Goal: Information Seeking & Learning: Learn about a topic

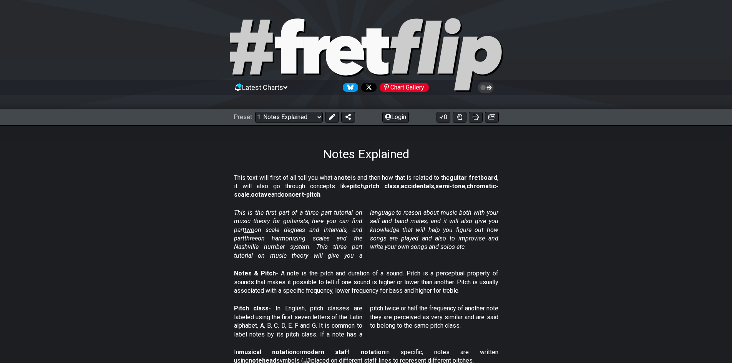
click at [283, 90] on span "Latest Charts" at bounding box center [262, 87] width 41 height 8
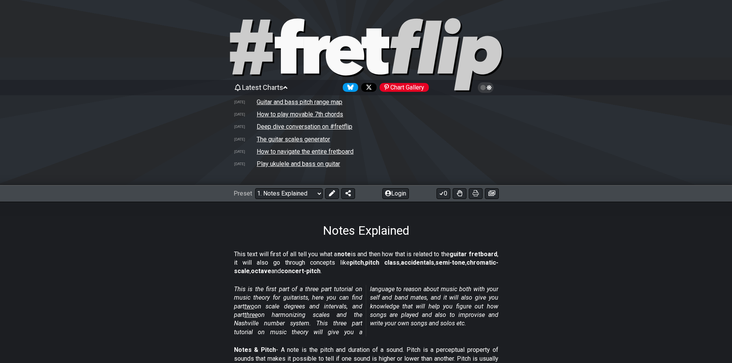
click at [287, 87] on icon at bounding box center [285, 87] width 4 height 7
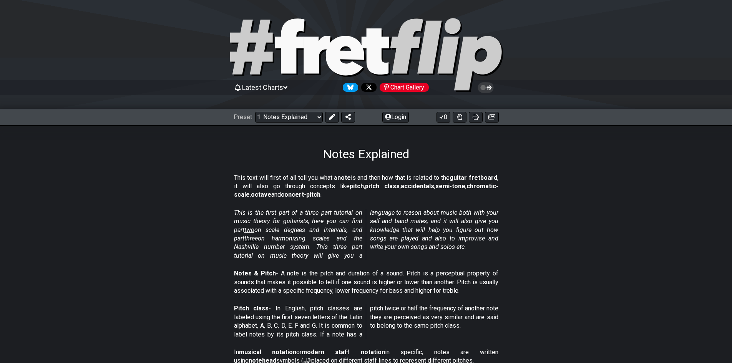
drag, startPoint x: 274, startPoint y: 93, endPoint x: 281, endPoint y: 88, distance: 8.7
click at [276, 93] on div "Latest Charts Chart Gallery" at bounding box center [366, 87] width 265 height 12
click at [281, 87] on span "Latest Charts" at bounding box center [262, 87] width 41 height 8
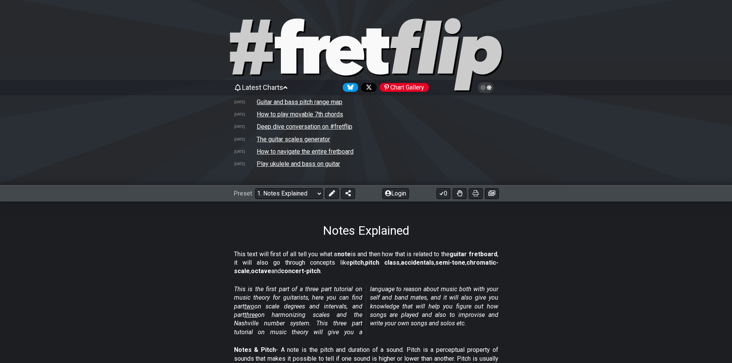
click at [287, 87] on icon at bounding box center [285, 87] width 4 height 7
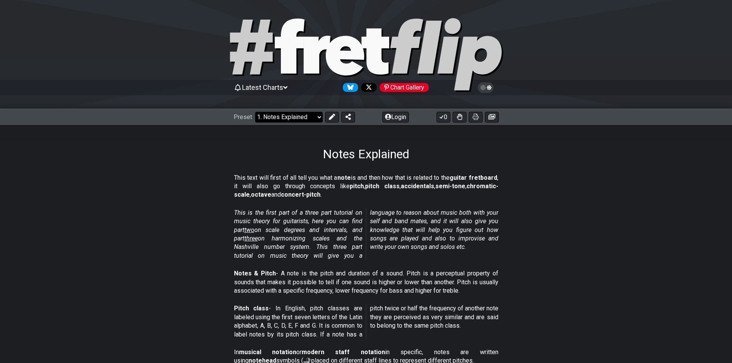
click at [306, 116] on select "Welcome to #fretflip! Initial Preset Custom Preset Minor Pentatonic Major Penta…" at bounding box center [289, 117] width 68 height 11
click at [255, 112] on select "Welcome to #fretflip! Initial Preset Custom Preset Minor Pentatonic Major Penta…" at bounding box center [289, 117] width 68 height 11
select select "/welcome"
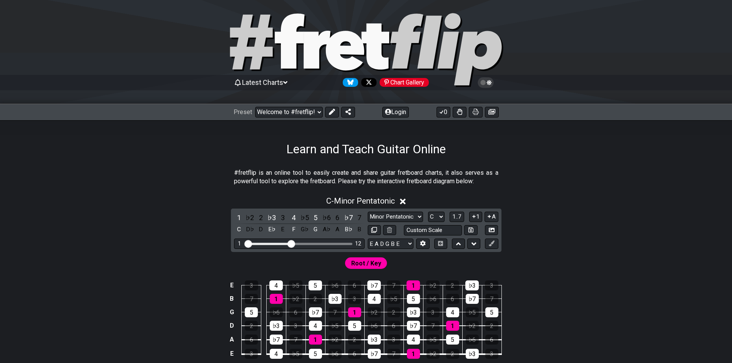
scroll to position [38, 0]
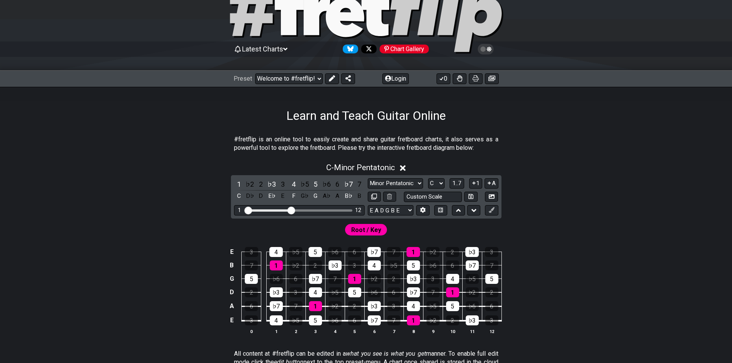
drag, startPoint x: 248, startPoint y: 135, endPoint x: 338, endPoint y: 131, distance: 89.7
click at [338, 131] on div "#fretflip is an online tool to easily create and share guitar fretboard charts,…" at bounding box center [367, 352] width 600 height 459
drag, startPoint x: 274, startPoint y: 142, endPoint x: 384, endPoint y: 137, distance: 110.1
click at [384, 137] on p "#fretflip is an online tool to easily create and share guitar fretboard charts,…" at bounding box center [366, 143] width 264 height 17
click at [361, 140] on p "#fretflip is an online tool to easily create and share guitar fretboard charts,…" at bounding box center [366, 143] width 264 height 17
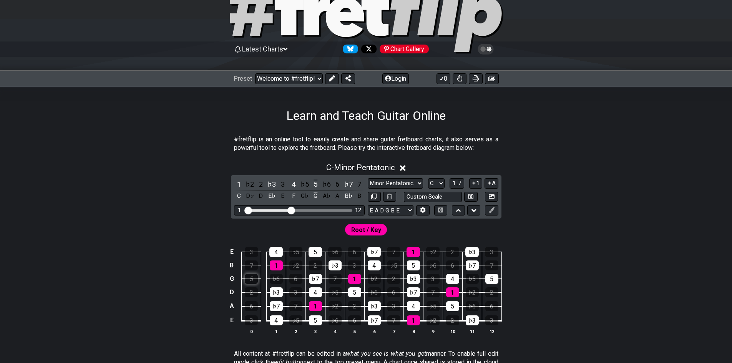
click at [254, 277] on div "5" at bounding box center [251, 279] width 13 height 10
click at [254, 278] on div "5" at bounding box center [251, 279] width 13 height 10
click at [276, 277] on div "♭6" at bounding box center [276, 279] width 13 height 10
drag, startPoint x: 278, startPoint y: 277, endPoint x: 263, endPoint y: 277, distance: 15.0
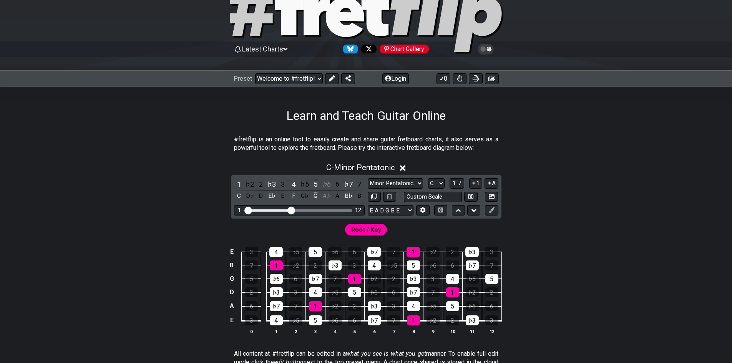
click at [278, 277] on div "♭6" at bounding box center [276, 279] width 13 height 10
click at [249, 279] on div "5" at bounding box center [251, 279] width 13 height 10
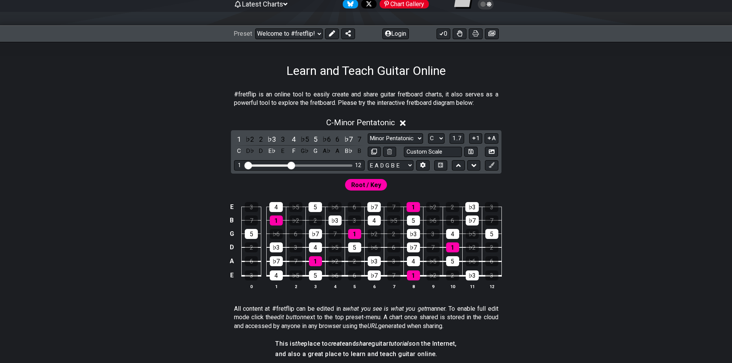
scroll to position [77, 0]
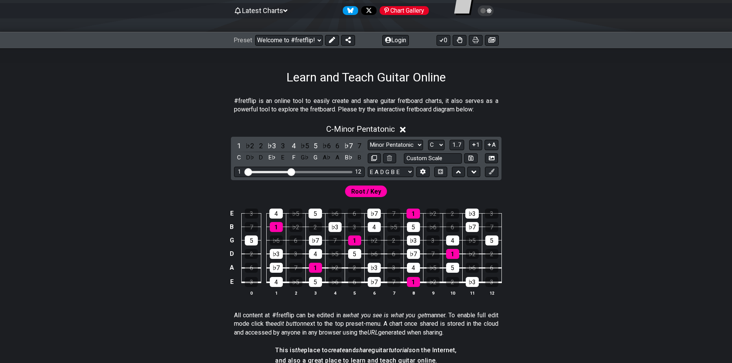
drag, startPoint x: 284, startPoint y: 98, endPoint x: 422, endPoint y: 99, distance: 137.6
click at [422, 99] on p "#fretflip is an online tool to easily create and share guitar fretboard charts,…" at bounding box center [366, 105] width 264 height 17
click at [316, 37] on select "Welcome to #fretflip! Initial Preset Custom Preset Minor Pentatonic Major Penta…" at bounding box center [289, 40] width 68 height 11
drag, startPoint x: 247, startPoint y: 51, endPoint x: 259, endPoint y: 53, distance: 12.5
click at [250, 52] on div "Learn and Teach Guitar Online" at bounding box center [366, 66] width 732 height 36
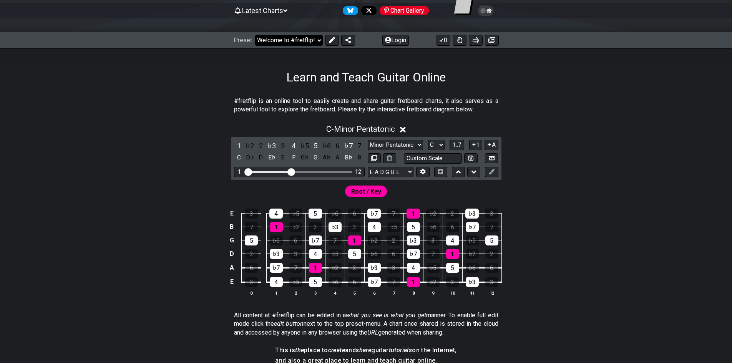
click at [281, 43] on select "Welcome to #fretflip! Initial Preset Custom Preset Minor Pentatonic Major Penta…" at bounding box center [289, 40] width 68 height 11
click at [255, 35] on select "Welcome to #fretflip! Initial Preset Custom Preset Minor Pentatonic Major Penta…" at bounding box center [289, 40] width 68 height 11
drag, startPoint x: 403, startPoint y: 144, endPoint x: 412, endPoint y: 147, distance: 9.2
click at [403, 144] on select "Minor Pentatonic Click to edit Minor Pentatonic Major Pentatonic Minor Blues Ma…" at bounding box center [395, 145] width 55 height 10
click at [431, 140] on select "A♭ A A♯ B♭ B C C♯ D♭ D D♯ E♭ E F F♯ G♭ G G♯" at bounding box center [436, 145] width 17 height 10
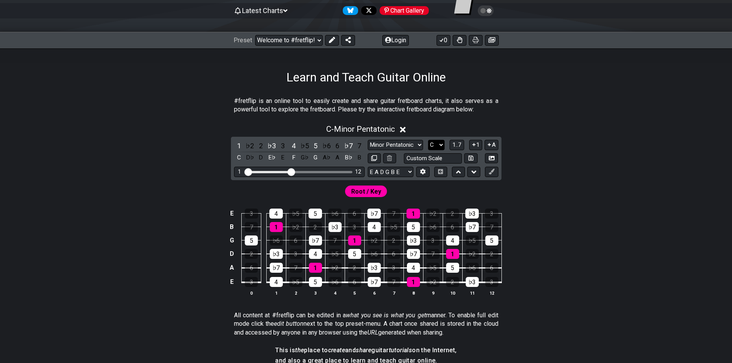
select select "A"
click at [428, 140] on select "A♭ A A♯ B♭ B C C♯ D♭ D D♯ E♭ E F F♯ G♭ G G♯" at bounding box center [436, 145] width 17 height 10
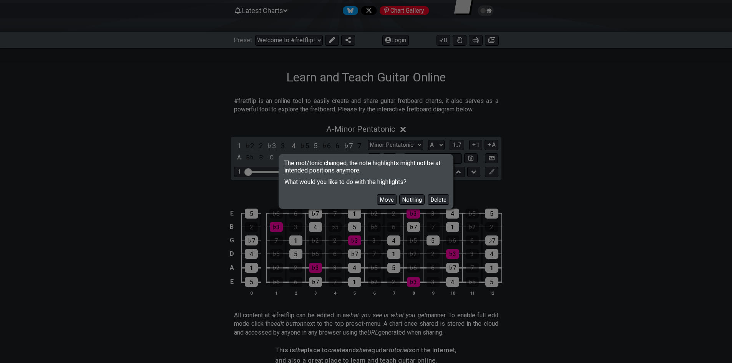
click at [395, 202] on button "Move" at bounding box center [387, 200] width 20 height 10
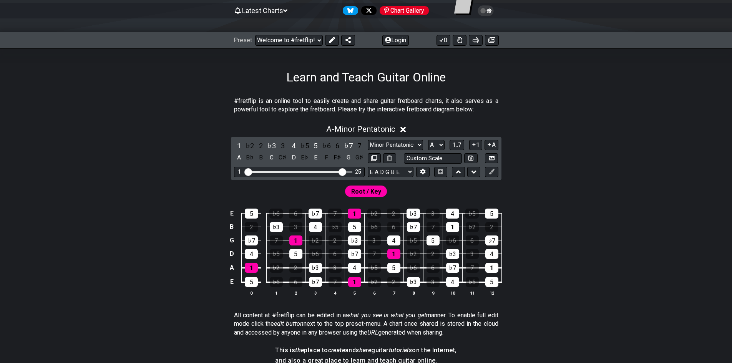
drag, startPoint x: 293, startPoint y: 172, endPoint x: 341, endPoint y: 178, distance: 48.4
click at [343, 171] on input "Visible fret range" at bounding box center [299, 171] width 109 height 0
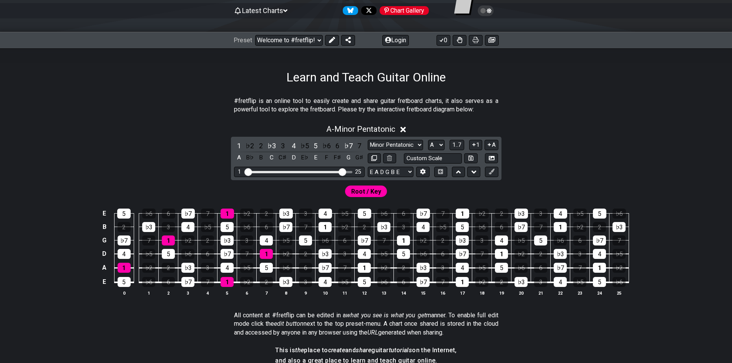
drag, startPoint x: 337, startPoint y: 172, endPoint x: 291, endPoint y: 179, distance: 47.1
click at [291, 179] on div "1 ♭2 2 ♭3 3 4 ♭5 5 ♭6 6 ♭7 7 A B♭ B C C♯ D E♭ E F F♯ G G♯ Minor Pentatonic Clic…" at bounding box center [366, 158] width 271 height 43
click at [310, 174] on div "1 25" at bounding box center [299, 172] width 131 height 10
drag, startPoint x: 344, startPoint y: 171, endPoint x: 293, endPoint y: 177, distance: 51.8
click at [293, 171] on input "Visible fret range" at bounding box center [299, 171] width 109 height 0
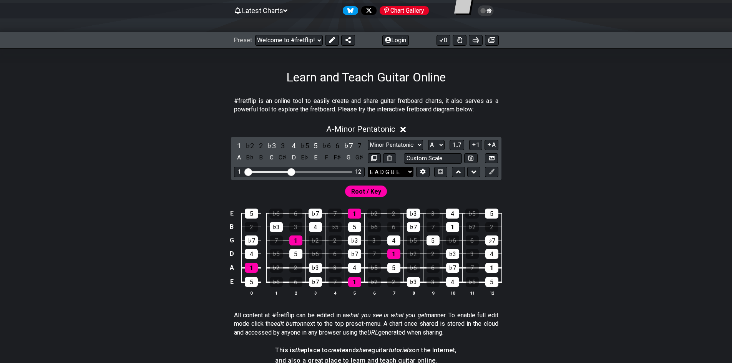
click at [405, 174] on select "E A D G B E E A D G B E E A D G B E B E A D F♯ B A D G C E A D A D G B E E♭ A♭ …" at bounding box center [391, 172] width 46 height 10
click at [428, 160] on input "text" at bounding box center [433, 158] width 58 height 10
type input "Custom Scale"
click at [542, 158] on div "A - Minor Pentatonic 1 ♭2 2 ♭3 3 4 ♭5 5 ♭6 6 ♭7 7 A B♭ B C C♯ D E♭ E F F♯ G G♯ …" at bounding box center [367, 213] width 600 height 187
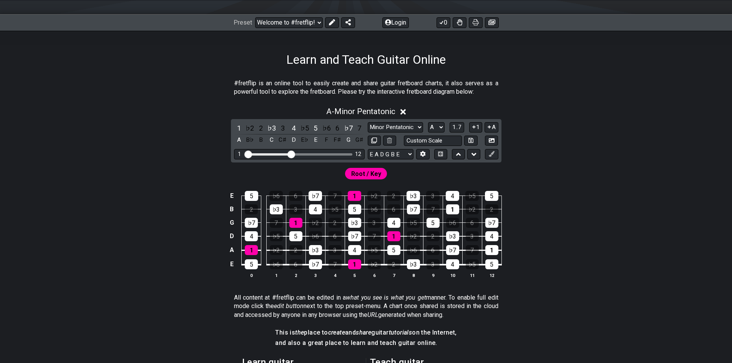
scroll to position [192, 0]
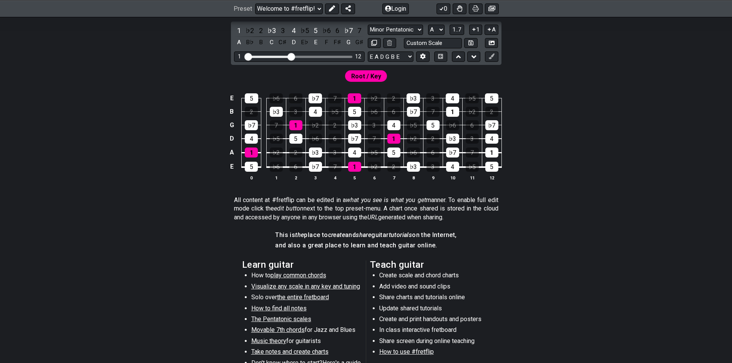
drag, startPoint x: 225, startPoint y: 201, endPoint x: 414, endPoint y: 201, distance: 188.4
click at [410, 201] on section "All content at #fretflip can be edited in a what you see is what you get manner…" at bounding box center [367, 210] width 600 height 35
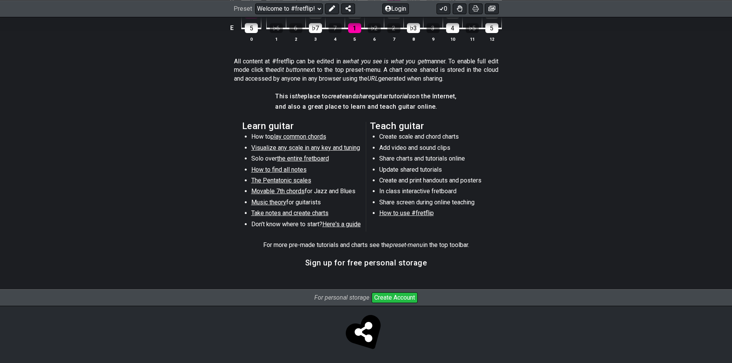
scroll to position [334, 0]
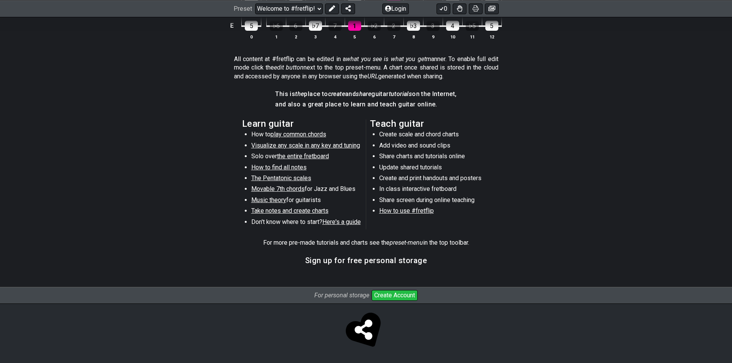
drag, startPoint x: 326, startPoint y: 254, endPoint x: 432, endPoint y: 258, distance: 106.5
click at [429, 257] on section "Sign up for free personal storage" at bounding box center [367, 263] width 600 height 20
drag, startPoint x: 379, startPoint y: 262, endPoint x: 431, endPoint y: 263, distance: 51.1
click at [431, 263] on section "Sign up for free personal storage" at bounding box center [367, 263] width 600 height 20
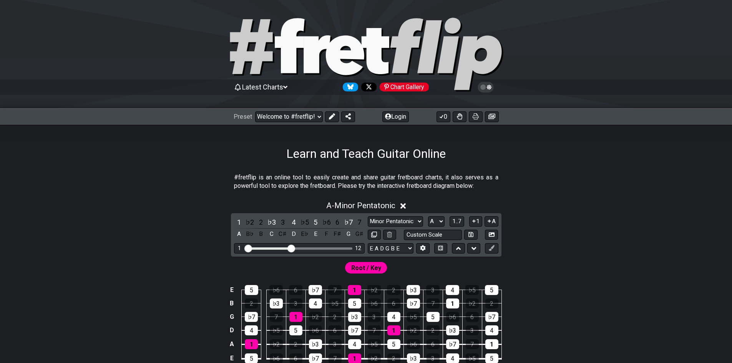
scroll to position [0, 0]
click at [295, 116] on select "Welcome to #fretflip! Initial Preset Custom Preset Minor Pentatonic Major Penta…" at bounding box center [289, 117] width 68 height 11
select select "/welcome"
click at [255, 112] on select "Welcome to #fretflip! Initial Preset Custom Preset Minor Pentatonic Major Penta…" at bounding box center [289, 117] width 68 height 11
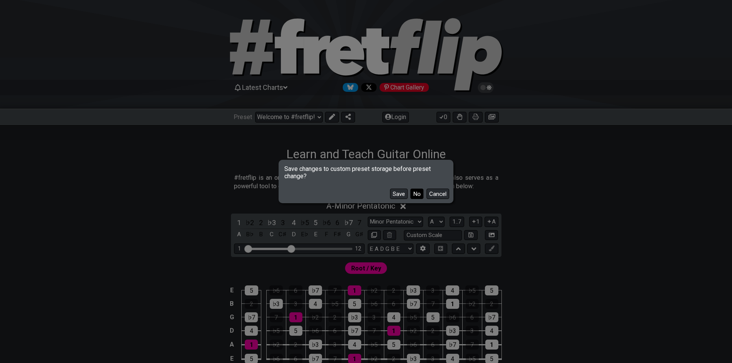
click at [411, 196] on button "No" at bounding box center [417, 194] width 13 height 10
select select "C"
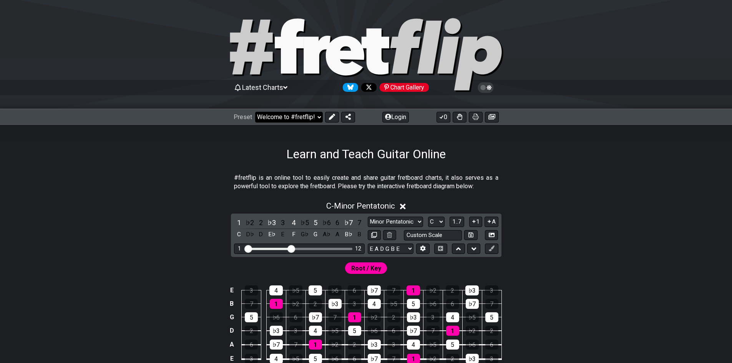
drag, startPoint x: 309, startPoint y: 118, endPoint x: 308, endPoint y: 122, distance: 4.9
click at [309, 118] on select "Welcome to #fretflip! Initial Preset Custom Preset Minor Pentatonic Major Penta…" at bounding box center [289, 117] width 68 height 11
click at [255, 112] on select "Welcome to #fretflip! Initial Preset Custom Preset Minor Pentatonic Major Penta…" at bounding box center [289, 117] width 68 height 11
select select "/user-defined"
select select "A"
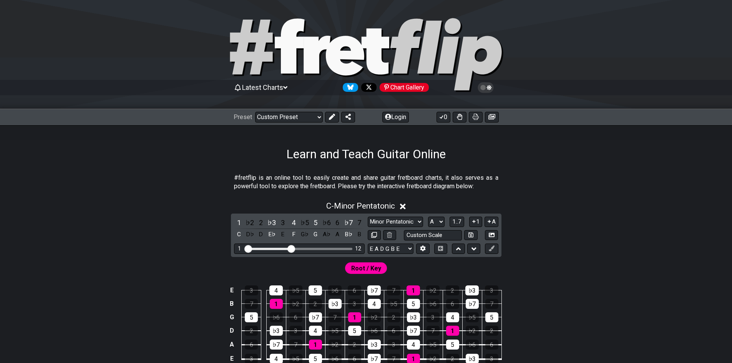
select select "Testing 1, 3 and 4"
select select "C"
select select "A"
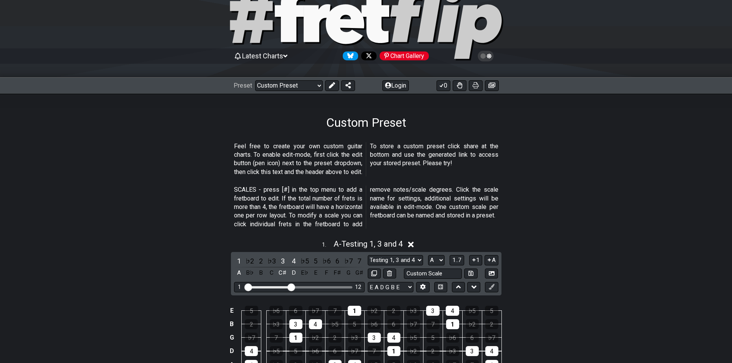
scroll to position [38, 0]
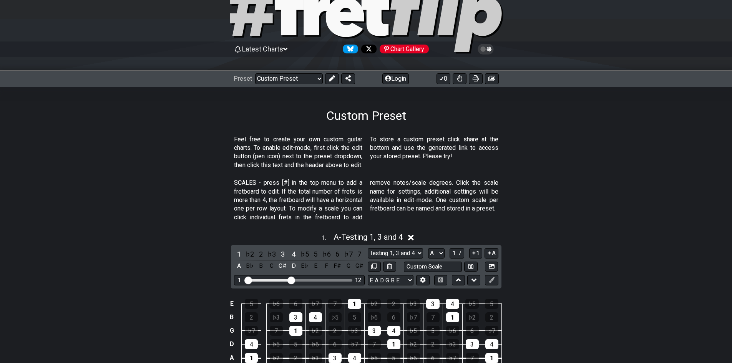
drag, startPoint x: 235, startPoint y: 135, endPoint x: 355, endPoint y: 142, distance: 119.8
click at [355, 142] on section "Feel free to create your own custom guitar charts. To enable edit-mode, first c…" at bounding box center [367, 154] width 600 height 44
drag, startPoint x: 379, startPoint y: 138, endPoint x: 407, endPoint y: 148, distance: 29.4
click at [413, 140] on p "Feel free to create your own custom guitar charts. To enable edit-mode, first c…" at bounding box center [366, 152] width 264 height 35
drag, startPoint x: 290, startPoint y: 183, endPoint x: 348, endPoint y: 191, distance: 59.0
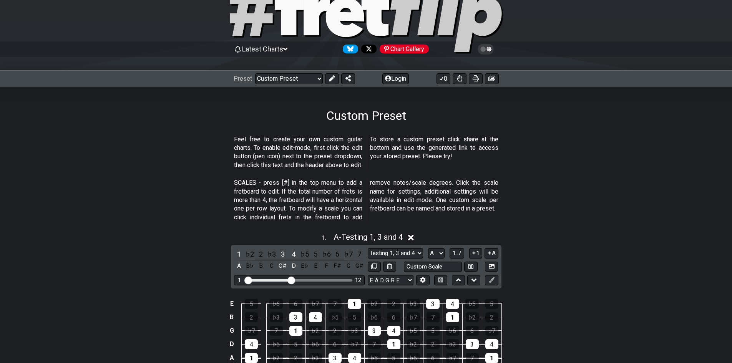
click at [342, 190] on p "SCALES - press [#] in the top menu to add a fretboard to edit. If the total num…" at bounding box center [366, 200] width 264 height 43
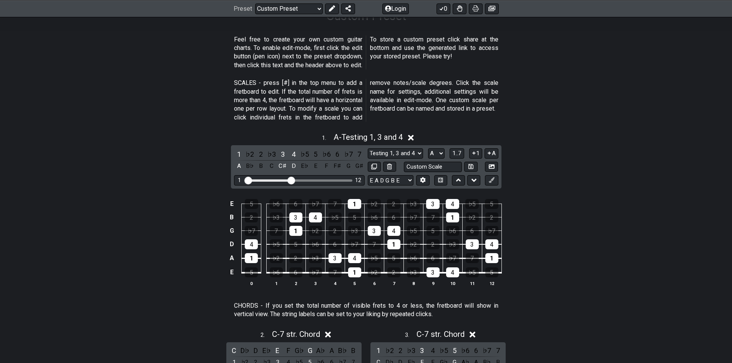
scroll to position [0, 0]
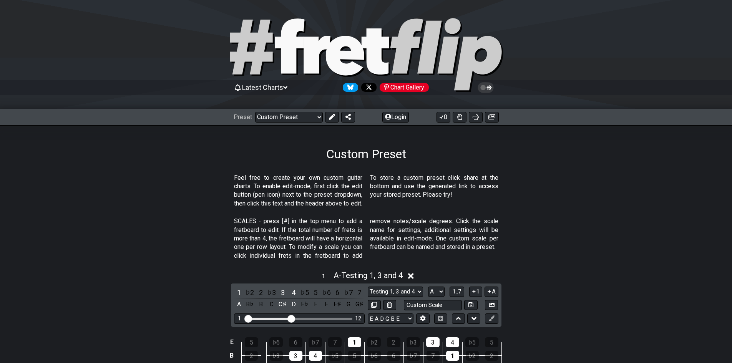
drag, startPoint x: 302, startPoint y: 120, endPoint x: 304, endPoint y: 134, distance: 14.7
click at [303, 120] on select "Welcome to #fretflip! Initial Preset Custom Preset Minor Pentatonic Major Penta…" at bounding box center [289, 117] width 68 height 11
click at [299, 122] on select "Welcome to #fretflip! Initial Preset Custom Preset Minor Pentatonic Major Penta…" at bounding box center [289, 117] width 68 height 11
click at [255, 112] on select "Welcome to #fretflip! Initial Preset Custom Preset Minor Pentatonic Major Penta…" at bounding box center [289, 117] width 68 height 11
select select "/minor-pentatonic"
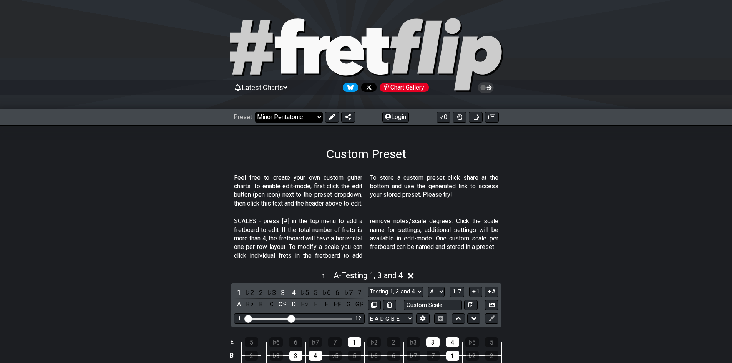
select select "C"
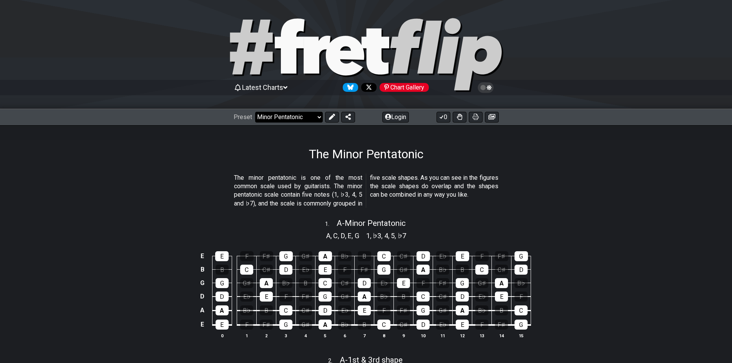
click at [301, 120] on select "Welcome to #fretflip! Initial Preset Custom Preset Minor Pentatonic Major Penta…" at bounding box center [289, 117] width 68 height 11
click at [383, 181] on p "The minor pentatonic is one of the most common scale used by guitarists. The mi…" at bounding box center [366, 191] width 264 height 35
drag, startPoint x: 335, startPoint y: 192, endPoint x: 376, endPoint y: 191, distance: 41.5
click at [376, 191] on p "The minor pentatonic is one of the most common scale used by guitarists. The mi…" at bounding box center [366, 191] width 264 height 35
click at [339, 197] on p "The minor pentatonic is one of the most common scale used by guitarists. The mi…" at bounding box center [366, 191] width 264 height 35
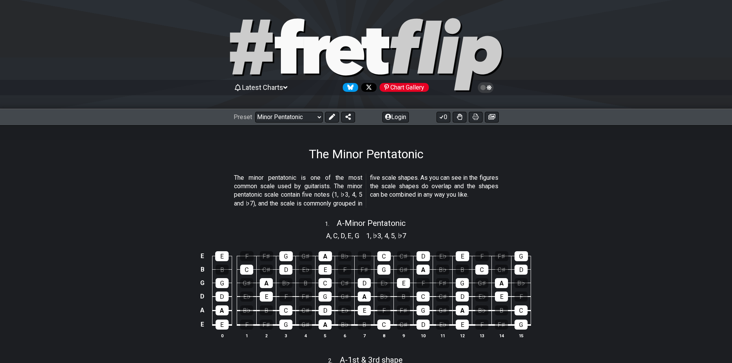
click at [348, 199] on p "The minor pentatonic is one of the most common scale used by guitarists. The mi…" at bounding box center [366, 191] width 264 height 35
drag, startPoint x: 273, startPoint y: 202, endPoint x: 369, endPoint y: 203, distance: 96.9
click at [369, 203] on span "The minor pentatonic is one of the most common scale used by guitarists. The mi…" at bounding box center [366, 191] width 264 height 35
click at [331, 236] on span "," at bounding box center [332, 236] width 3 height 10
click at [290, 116] on select "Welcome to #fretflip! Initial Preset Custom Preset Minor Pentatonic Major Penta…" at bounding box center [289, 117] width 68 height 11
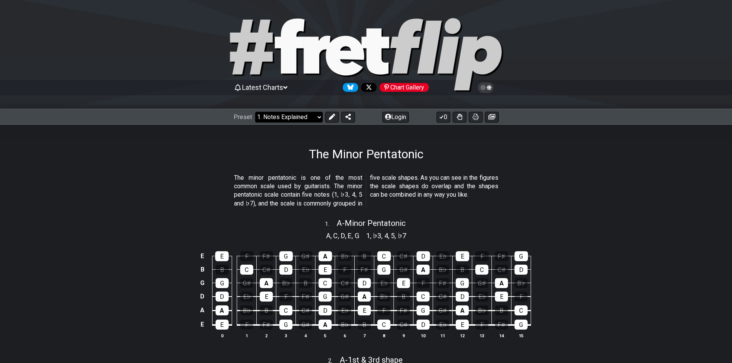
click at [255, 112] on select "Welcome to #fretflip! Initial Preset Custom Preset Minor Pentatonic Major Penta…" at bounding box center [289, 117] width 68 height 11
select select "/musical-notes-explained"
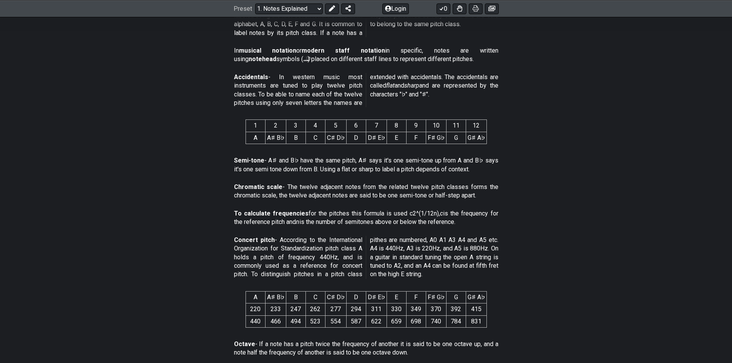
scroll to position [308, 0]
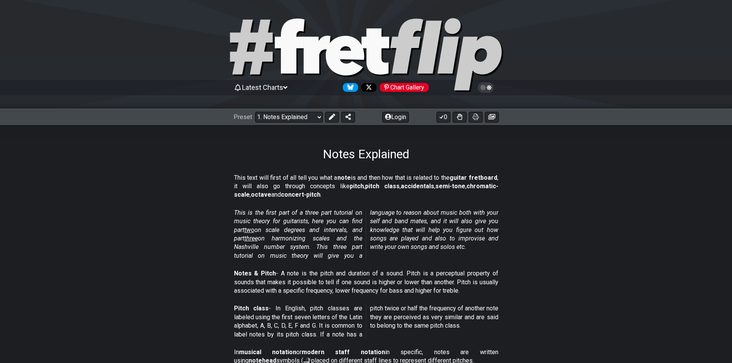
click at [455, 228] on em "This is the first part of a three part tutorial on music theory for guitarists,…" at bounding box center [366, 234] width 264 height 50
drag, startPoint x: 349, startPoint y: 216, endPoint x: 308, endPoint y: 217, distance: 41.1
click at [361, 217] on p "This is the first part of a three part tutorial on music theory for guitarists,…" at bounding box center [366, 235] width 264 height 52
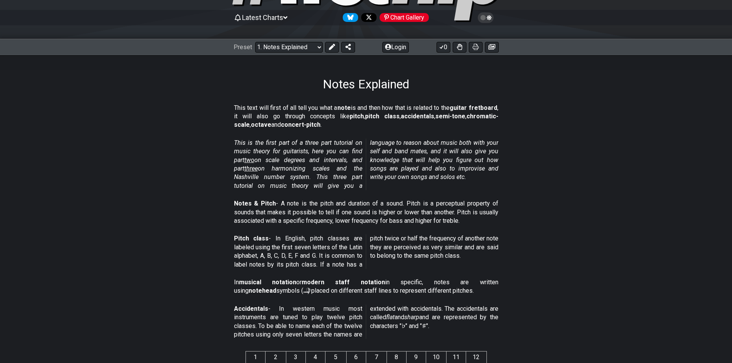
scroll to position [77, 0]
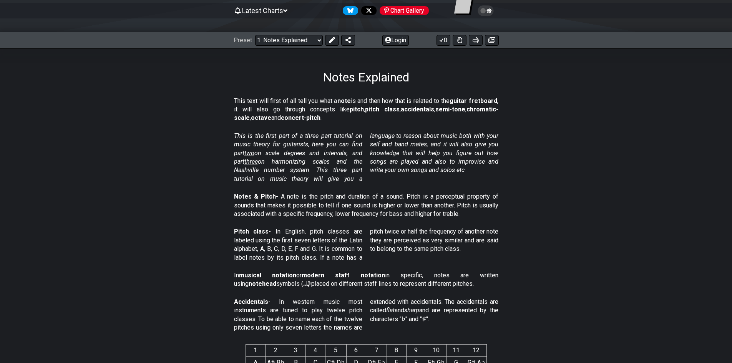
drag, startPoint x: 291, startPoint y: 198, endPoint x: 374, endPoint y: 206, distance: 83.8
click at [374, 206] on p "Notes & Pitch - A note is the pitch and duration of a sound. Pitch is a percept…" at bounding box center [366, 206] width 264 height 26
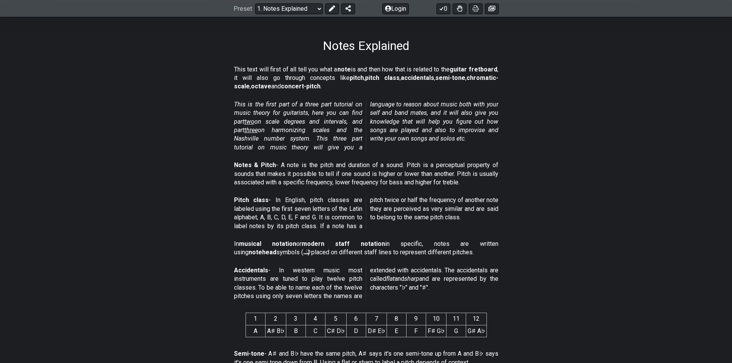
scroll to position [115, 0]
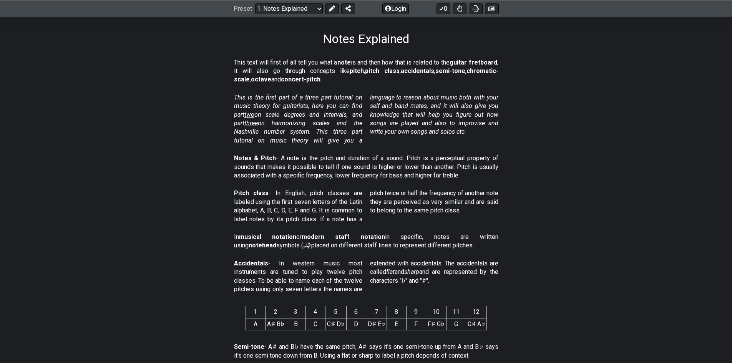
click at [364, 224] on div "Pitch class - In English, pitch classes are labeled using the first seven lette…" at bounding box center [366, 208] width 264 height 44
drag, startPoint x: 378, startPoint y: 195, endPoint x: 423, endPoint y: 197, distance: 45.4
click at [423, 197] on p "Pitch class - In English, pitch classes are labeled using the first seven lette…" at bounding box center [366, 206] width 264 height 35
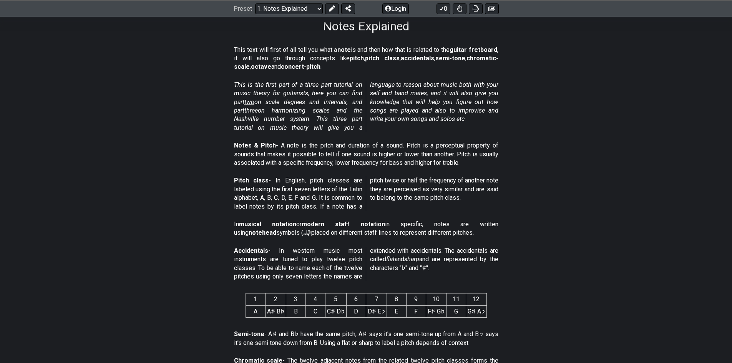
scroll to position [154, 0]
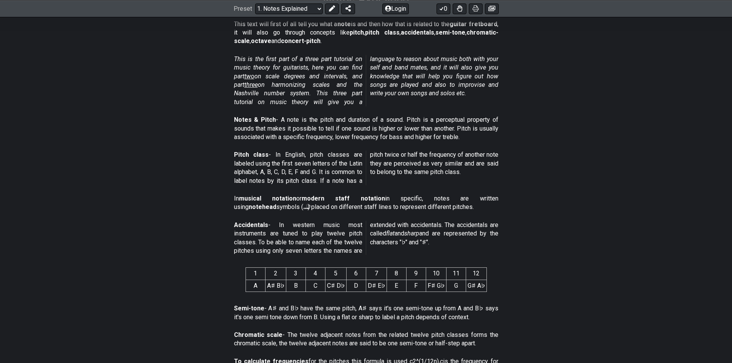
drag, startPoint x: 349, startPoint y: 255, endPoint x: 364, endPoint y: 256, distance: 15.0
click at [356, 256] on div "Accidentals - In western music most instruments are tuned to play twelve pitch …" at bounding box center [366, 240] width 264 height 44
drag, startPoint x: 382, startPoint y: 226, endPoint x: 424, endPoint y: 228, distance: 42.3
click at [424, 227] on p "Accidentals - In western music most instruments are tuned to play twelve pitch …" at bounding box center [366, 238] width 264 height 35
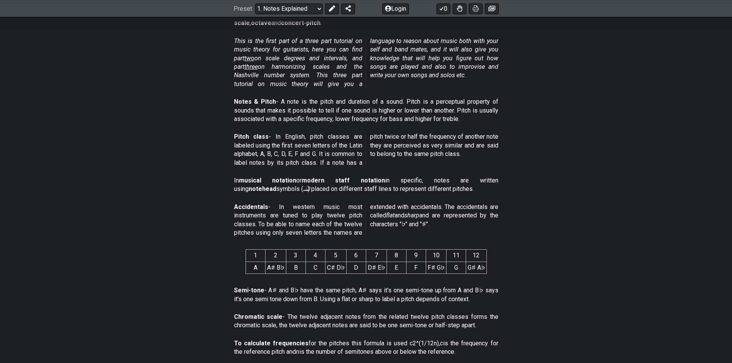
scroll to position [231, 0]
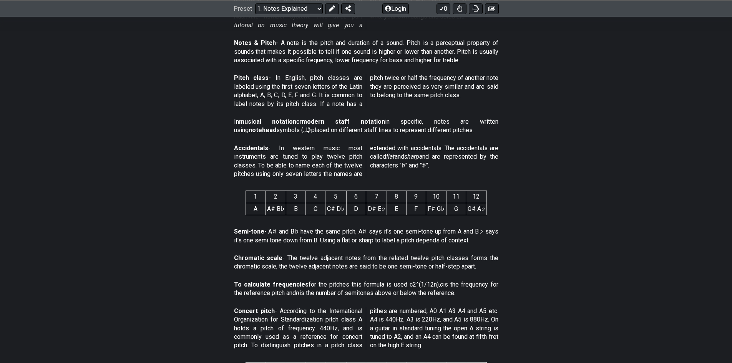
drag, startPoint x: 334, startPoint y: 210, endPoint x: 493, endPoint y: 213, distance: 158.4
click at [493, 213] on section "1 2 3 4 5 6 7 8 9 10 11 12 A A♯ B♭ B C C♯ D♭ D D♯ E♭ E F F♯ G♭ G G♯ A♭" at bounding box center [367, 205] width 600 height 40
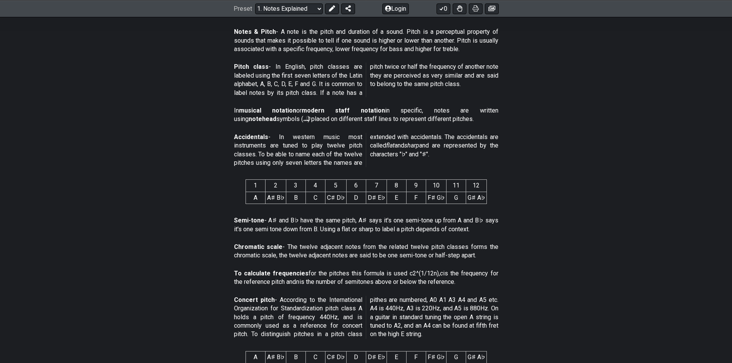
scroll to position [269, 0]
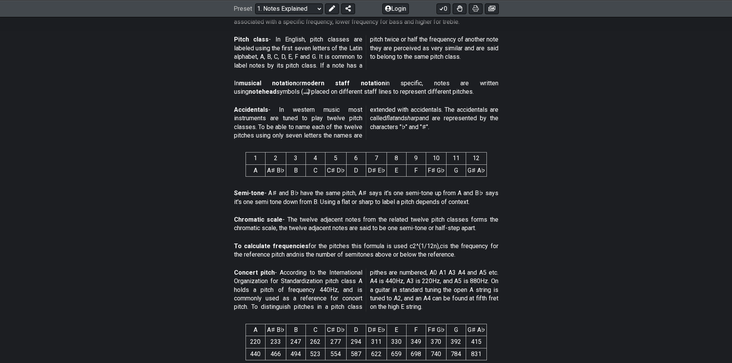
drag, startPoint x: 267, startPoint y: 189, endPoint x: 335, endPoint y: 198, distance: 68.9
click at [328, 195] on p "Semi-tone - A♯ and B♭ have the same pitch, A♯ says it's one semi-tone up from A…" at bounding box center [366, 197] width 264 height 17
drag, startPoint x: 248, startPoint y: 203, endPoint x: 323, endPoint y: 204, distance: 75.4
click at [265, 203] on p "Semi-tone - A♯ and B♭ have the same pitch, A♯ says it's one semi-tone up from A…" at bounding box center [366, 197] width 264 height 17
drag, startPoint x: 294, startPoint y: 229, endPoint x: 350, endPoint y: 229, distance: 55.7
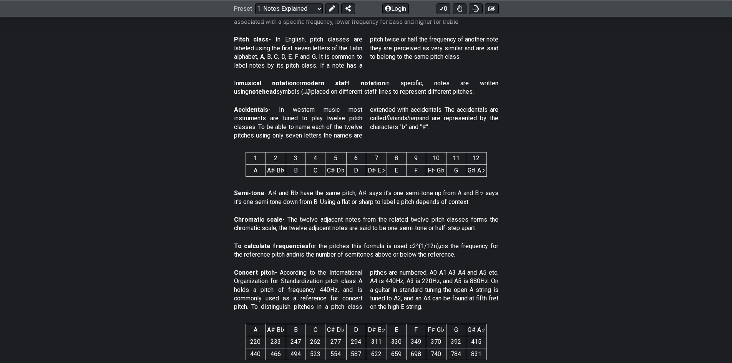
click at [333, 229] on p "Chromatic scale - The twelve adjacent notes from the related twelve pitch class…" at bounding box center [366, 224] width 264 height 17
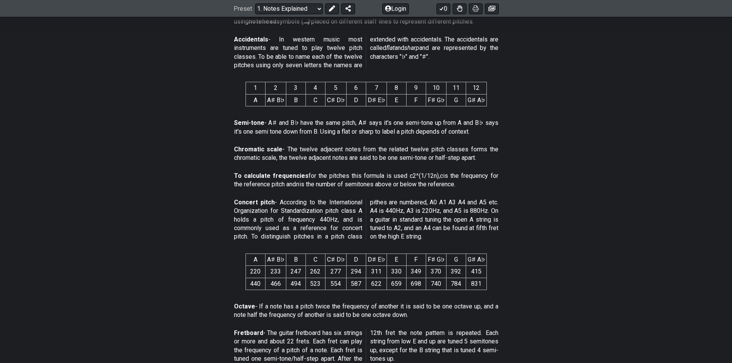
scroll to position [346, 0]
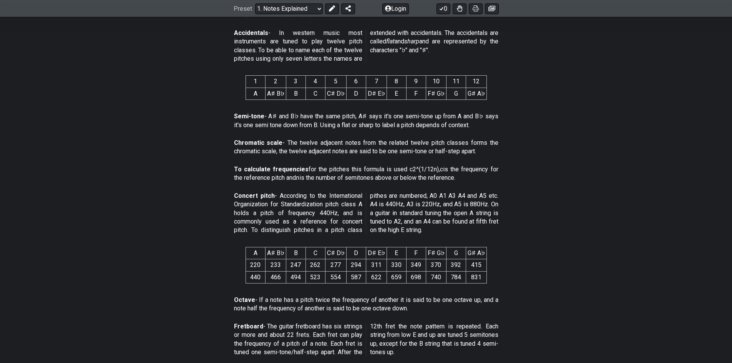
drag, startPoint x: 330, startPoint y: 189, endPoint x: 387, endPoint y: 196, distance: 57.0
click at [362, 192] on div "Concert pitch - According to the International Organization for Standardization…" at bounding box center [366, 215] width 264 height 52
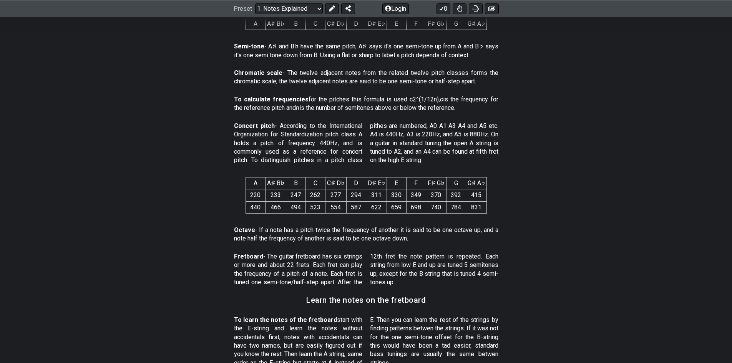
scroll to position [423, 0]
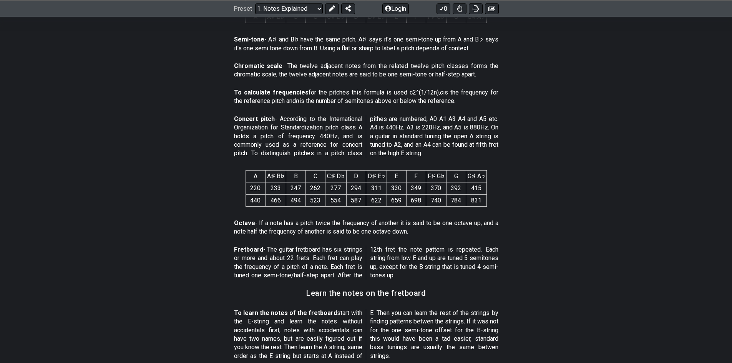
drag, startPoint x: 266, startPoint y: 223, endPoint x: 347, endPoint y: 225, distance: 81.1
click at [347, 225] on p "Octave - If a note has a pitch twice the frequency of another it is said to be …" at bounding box center [366, 227] width 264 height 17
click at [255, 243] on div "This text will first of all tell you what a note is and then how that is relate…" at bounding box center [367, 137] width 600 height 796
drag, startPoint x: 307, startPoint y: 232, endPoint x: 319, endPoint y: 231, distance: 12.0
click at [311, 231] on p "Octave - If a note has a pitch twice the frequency of another it is said to be …" at bounding box center [366, 227] width 264 height 17
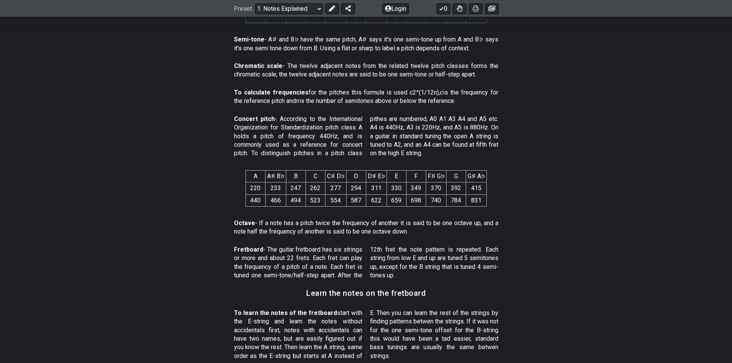
drag, startPoint x: 266, startPoint y: 246, endPoint x: 278, endPoint y: 249, distance: 12.5
click at [276, 248] on p "Fretboard - The guitar fretboard has six strings or more and about 22 frets. Ea…" at bounding box center [366, 263] width 264 height 35
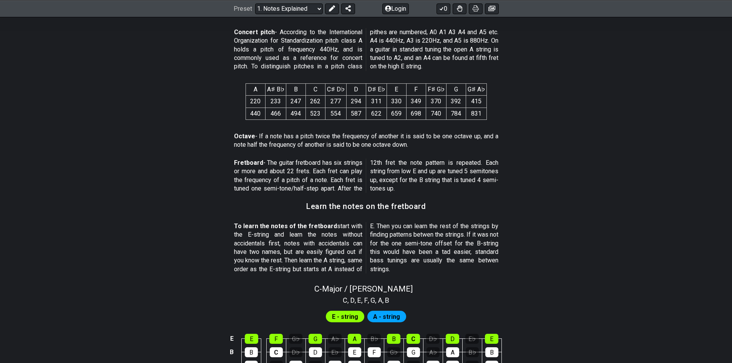
scroll to position [538, 0]
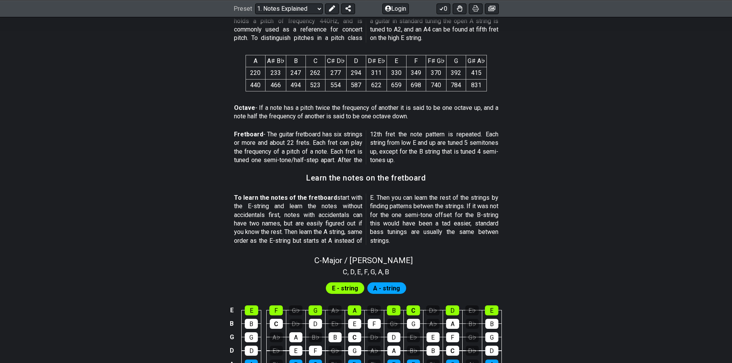
drag, startPoint x: 327, startPoint y: 207, endPoint x: 364, endPoint y: 210, distance: 37.8
click at [364, 210] on span "To learn the notes of the fretboard start with the E-string and learn the notes…" at bounding box center [366, 220] width 264 height 52
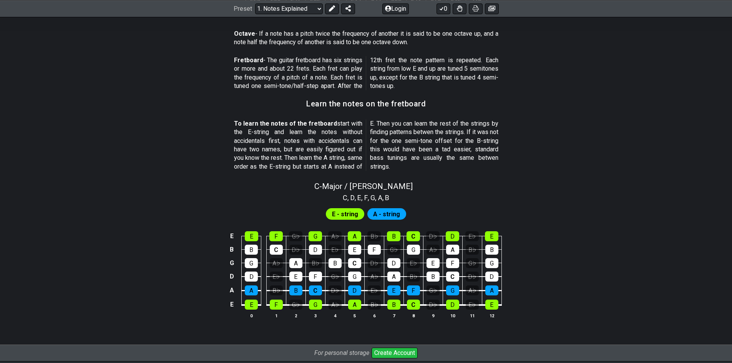
scroll to position [615, 0]
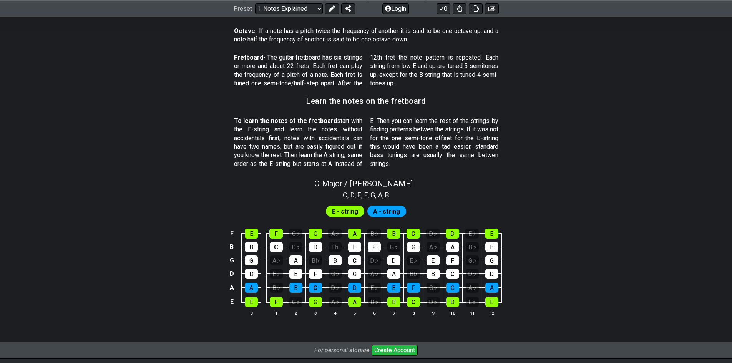
drag, startPoint x: 388, startPoint y: 117, endPoint x: 439, endPoint y: 126, distance: 51.9
click at [436, 126] on p "To learn the notes of the fretboard start with the E-string and learn the notes…" at bounding box center [366, 143] width 264 height 52
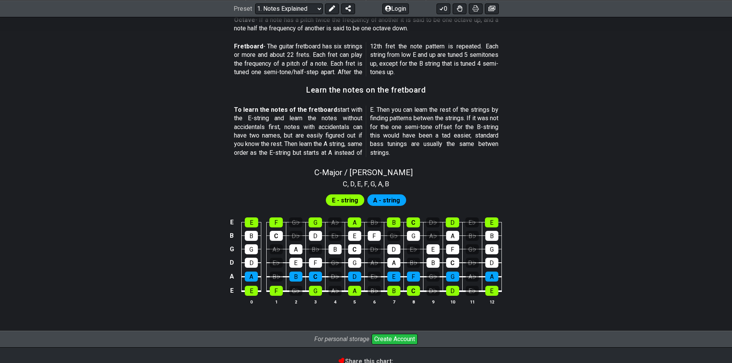
scroll to position [654, 0]
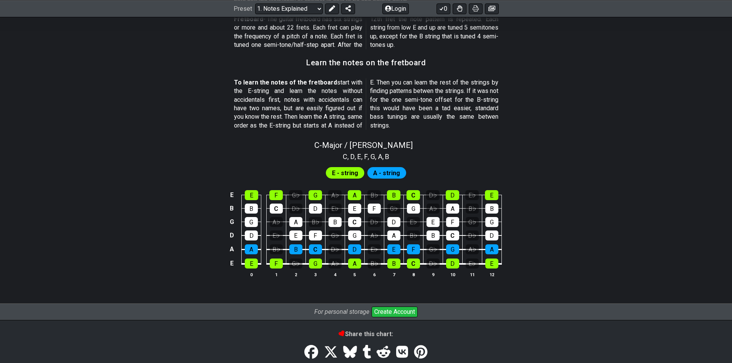
click at [346, 174] on span "E - string" at bounding box center [345, 173] width 26 height 11
drag, startPoint x: 404, startPoint y: 176, endPoint x: 398, endPoint y: 177, distance: 7.1
click at [404, 176] on div "E - string A - string" at bounding box center [366, 173] width 84 height 15
click at [347, 173] on span "E - string" at bounding box center [345, 173] width 26 height 11
drag, startPoint x: 242, startPoint y: 263, endPoint x: 261, endPoint y: 262, distance: 19.3
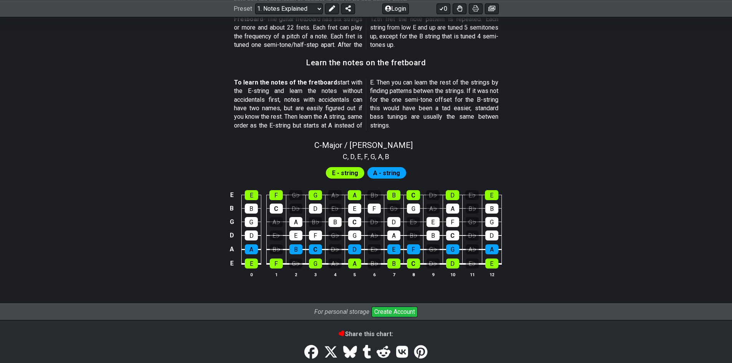
click at [247, 263] on td "E" at bounding box center [252, 256] width 20 height 15
drag, startPoint x: 261, startPoint y: 262, endPoint x: 296, endPoint y: 263, distance: 35.4
click at [263, 262] on td at bounding box center [263, 256] width 5 height 15
click at [280, 263] on div "F" at bounding box center [276, 264] width 13 height 10
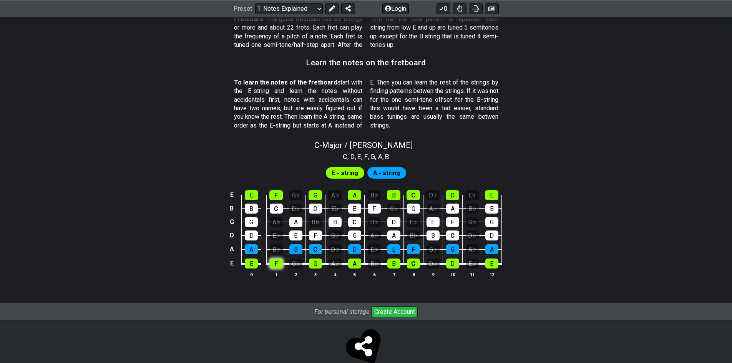
click at [278, 263] on div "F" at bounding box center [276, 264] width 13 height 10
click at [276, 263] on div "F" at bounding box center [276, 264] width 13 height 10
click at [301, 262] on div "G♭" at bounding box center [295, 264] width 13 height 10
click at [290, 259] on div "G♭" at bounding box center [295, 264] width 13 height 10
click at [293, 259] on div "G♭" at bounding box center [295, 264] width 13 height 10
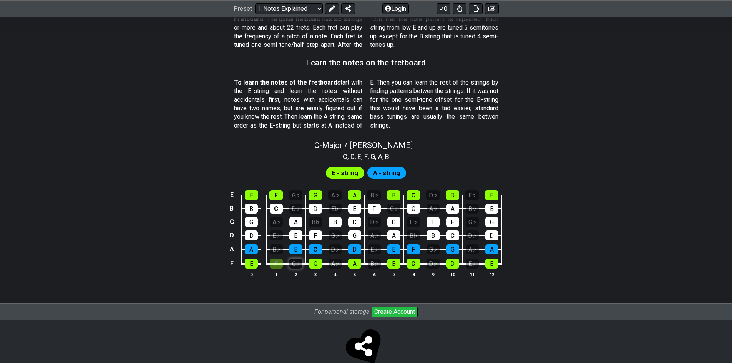
click at [295, 261] on div "G♭" at bounding box center [295, 264] width 13 height 10
click at [332, 263] on div "A♭" at bounding box center [335, 264] width 13 height 10
click at [295, 264] on div "G♭" at bounding box center [295, 264] width 13 height 10
click at [275, 263] on div "F" at bounding box center [276, 264] width 13 height 10
drag, startPoint x: 299, startPoint y: 261, endPoint x: 330, endPoint y: 260, distance: 30.8
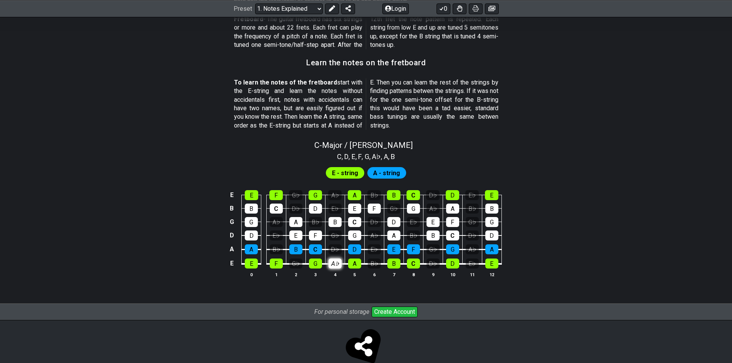
click at [300, 261] on div "G♭" at bounding box center [295, 264] width 13 height 10
click at [339, 260] on div "A♭" at bounding box center [335, 264] width 13 height 10
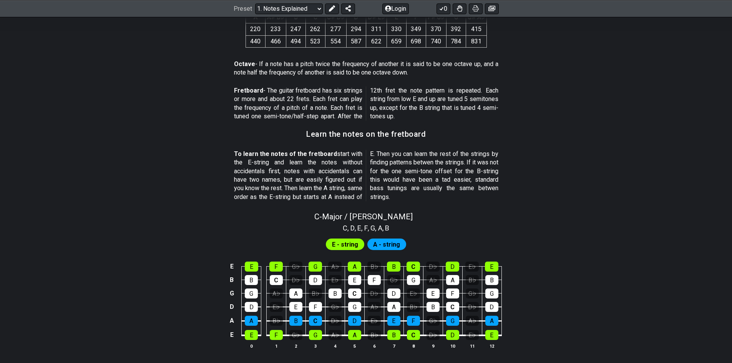
scroll to position [517, 0]
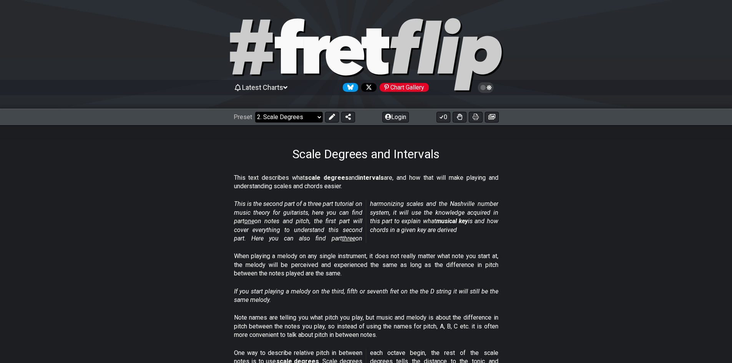
click at [293, 115] on select "Welcome to #fretflip! Initial Preset Custom Preset Minor Pentatonic Major Penta…" at bounding box center [289, 117] width 68 height 11
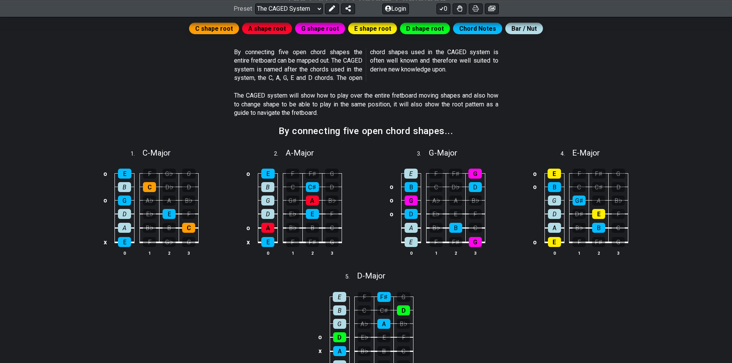
scroll to position [154, 0]
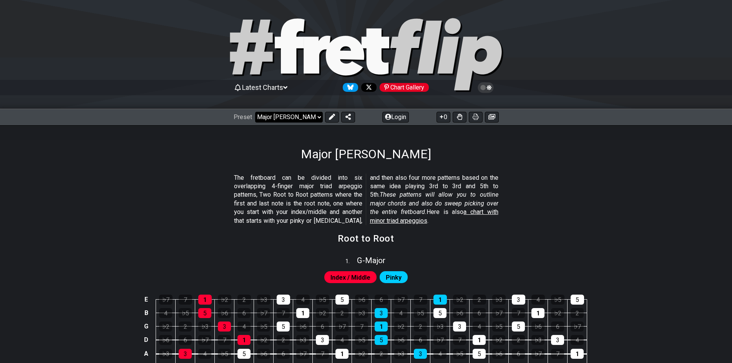
drag, startPoint x: 299, startPoint y: 114, endPoint x: 295, endPoint y: 115, distance: 4.0
click at [299, 114] on select "Welcome to #fretflip! Initial Preset Custom Preset Minor Pentatonic Major Penta…" at bounding box center [289, 117] width 68 height 11
click at [255, 112] on select "Welcome to #fretflip! Initial Preset Custom Preset Minor Pentatonic Major Penta…" at bounding box center [289, 117] width 68 height 11
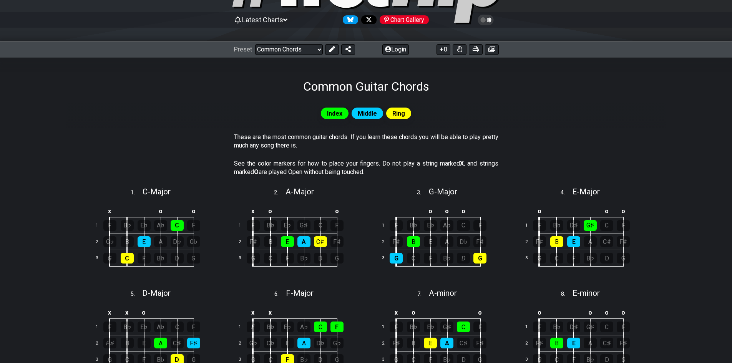
scroll to position [55, 0]
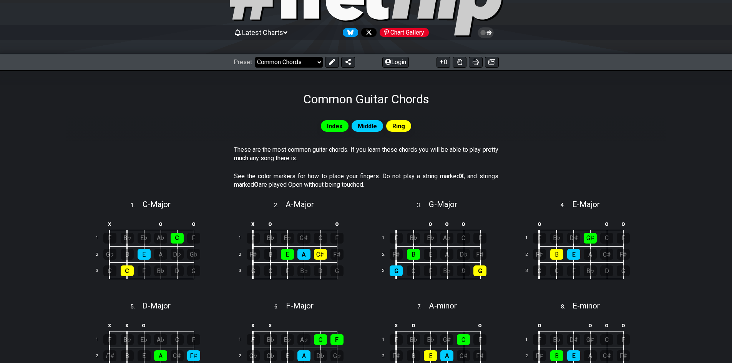
click at [299, 62] on select "Welcome to #fretflip! Initial Preset Custom Preset Minor Pentatonic Major Penta…" at bounding box center [289, 62] width 68 height 11
click at [255, 57] on select "Welcome to #fretflip! Initial Preset Custom Preset Minor Pentatonic Major Penta…" at bounding box center [289, 62] width 68 height 11
select select "/power-chords"
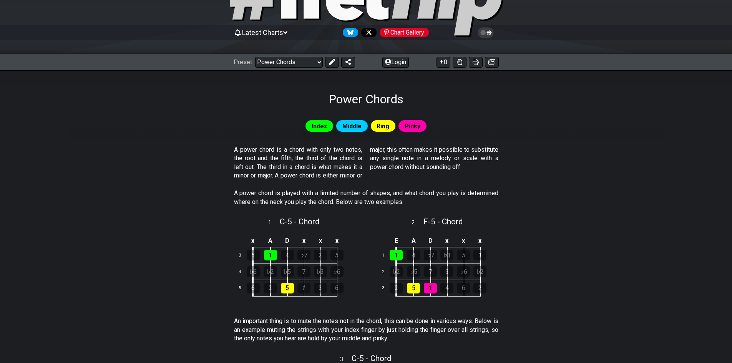
drag, startPoint x: 262, startPoint y: 150, endPoint x: 414, endPoint y: 155, distance: 152.3
click at [409, 155] on p "A power chord is a chord with only two notes, the root and the fifth, the third…" at bounding box center [366, 163] width 264 height 35
drag, startPoint x: 325, startPoint y: 126, endPoint x: 381, endPoint y: 129, distance: 56.2
click at [326, 126] on span "Index" at bounding box center [319, 126] width 15 height 11
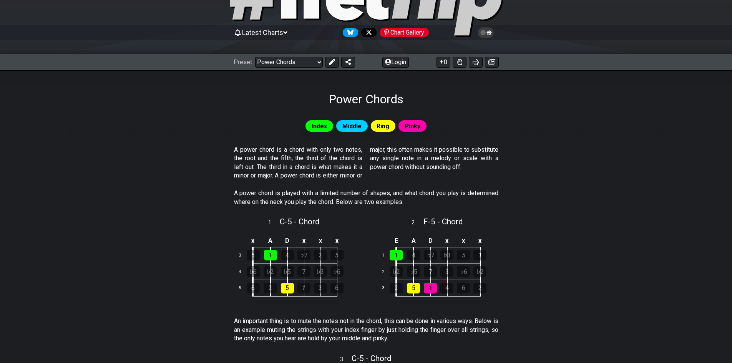
click at [383, 129] on span "Ring" at bounding box center [383, 126] width 13 height 11
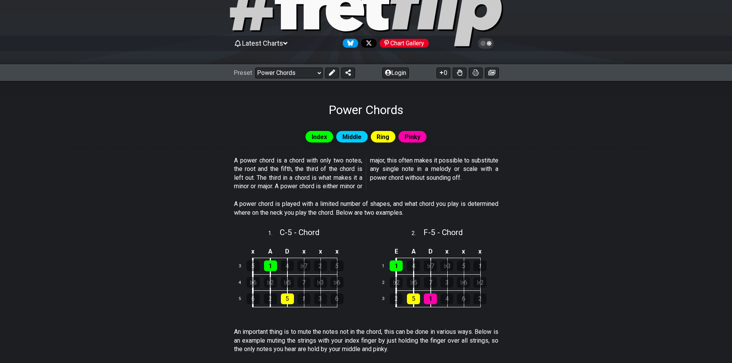
scroll to position [0, 0]
